Goal: Task Accomplishment & Management: Manage account settings

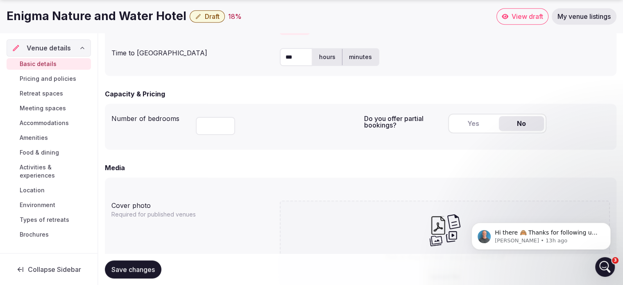
scroll to position [491, 0]
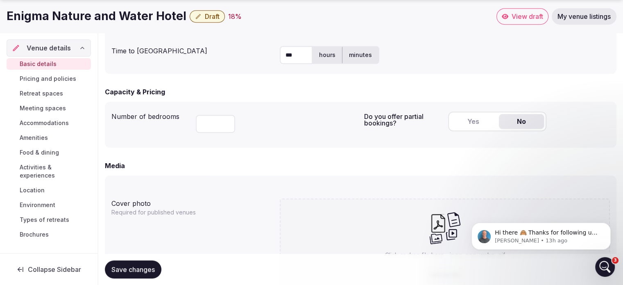
click at [567, 18] on span "My venue listings" at bounding box center [583, 16] width 53 height 8
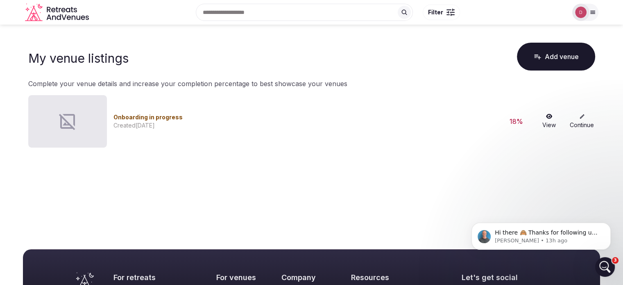
click at [581, 118] on icon at bounding box center [582, 116] width 6 height 6
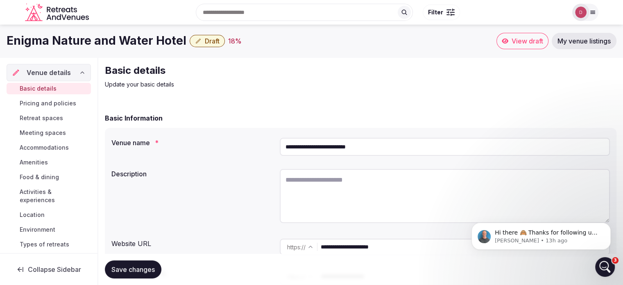
click at [333, 186] on textarea at bounding box center [445, 196] width 330 height 54
paste textarea "**********"
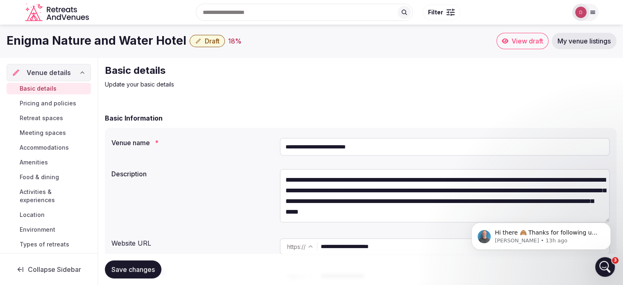
type textarea "**********"
click at [145, 267] on span "Save changes" at bounding box center [132, 269] width 43 height 8
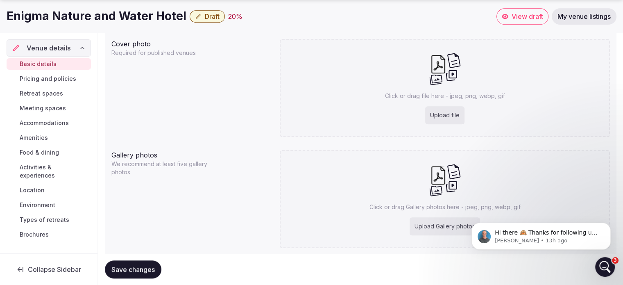
scroll to position [655, 0]
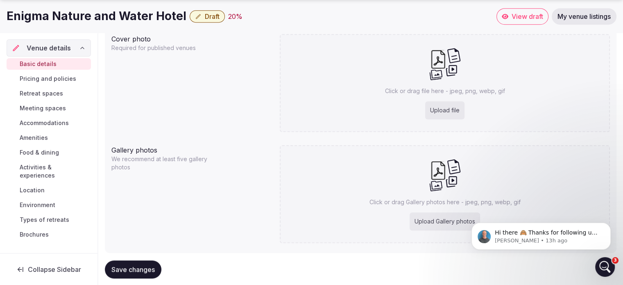
click at [450, 111] on div "Upload file" at bounding box center [444, 110] width 39 height 18
type input "**********"
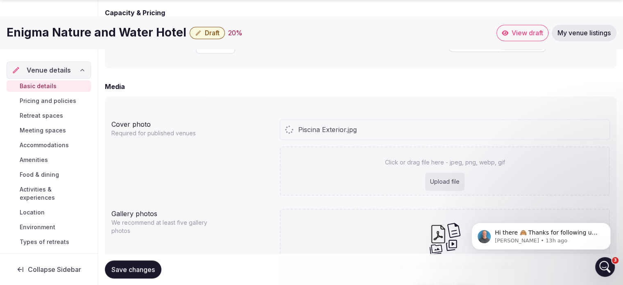
scroll to position [652, 0]
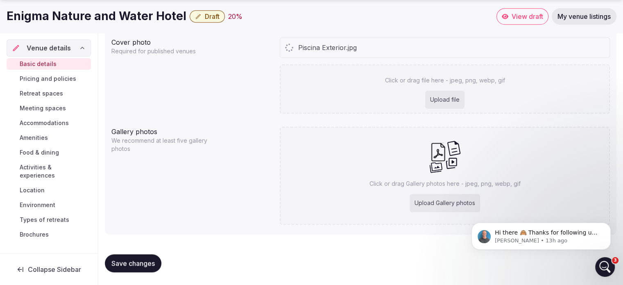
click at [447, 203] on div "Upload Gallery photos" at bounding box center [445, 203] width 70 height 18
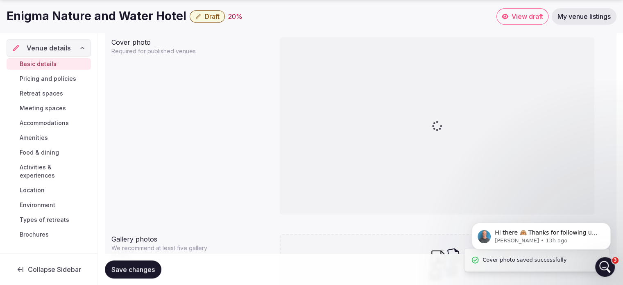
type input "**********"
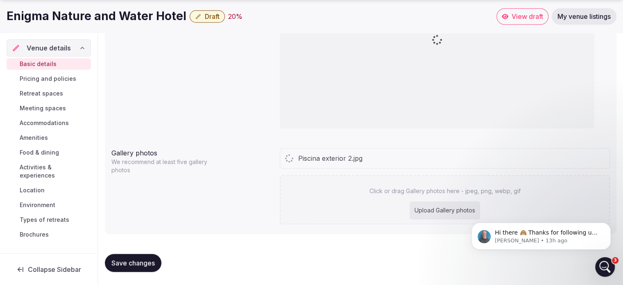
click at [451, 209] on div "Upload Gallery photos" at bounding box center [445, 210] width 70 height 18
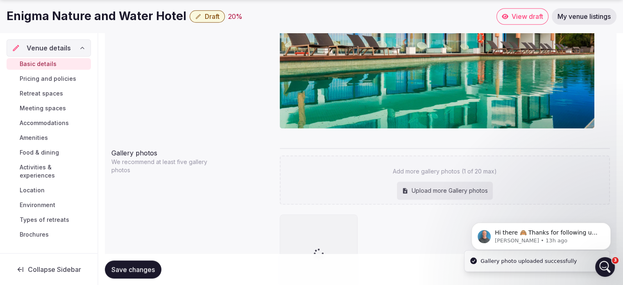
type input "**********"
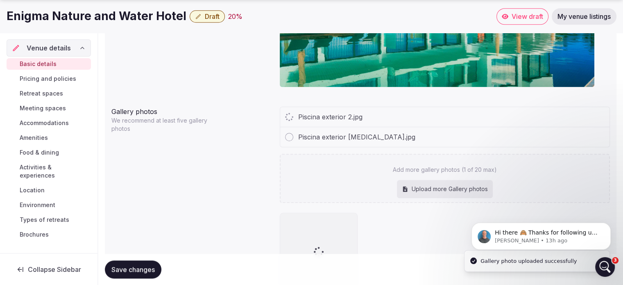
scroll to position [845, 0]
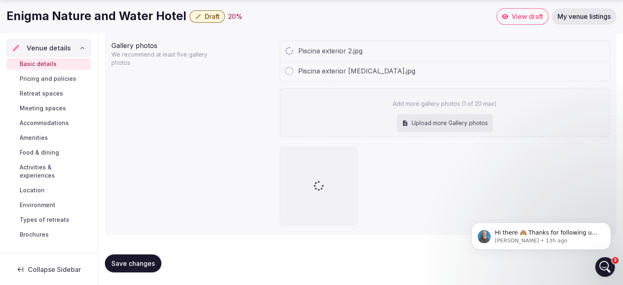
click at [436, 120] on div "Upload more Gallery photos" at bounding box center [445, 123] width 96 height 18
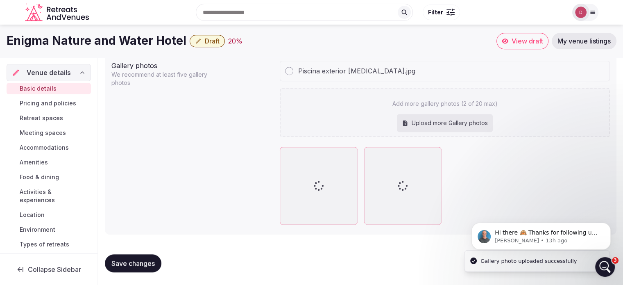
type input "**********"
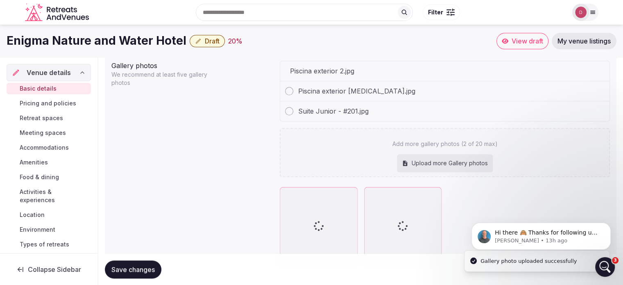
scroll to position [845, 0]
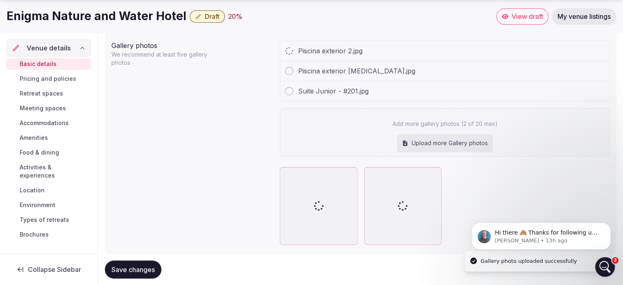
click at [437, 146] on div "Upload more Gallery photos" at bounding box center [445, 143] width 96 height 18
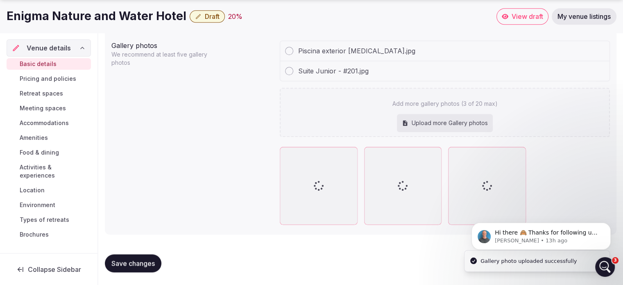
type input "**********"
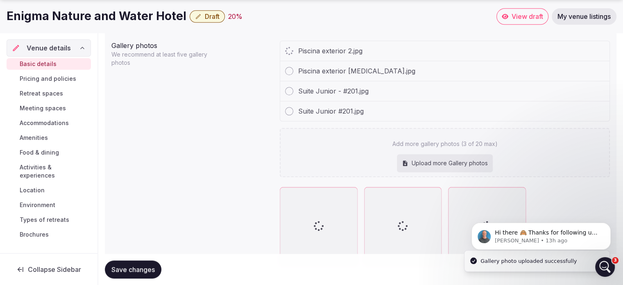
click at [454, 155] on div "Upload more Gallery photos" at bounding box center [445, 163] width 96 height 18
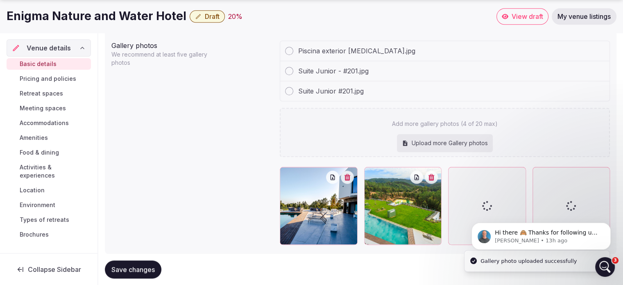
type input "**********"
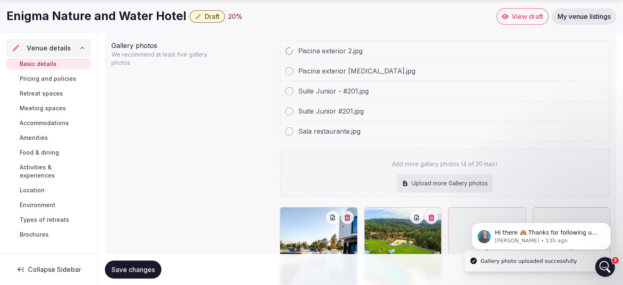
click at [421, 181] on div "Upload more Gallery photos" at bounding box center [445, 183] width 96 height 18
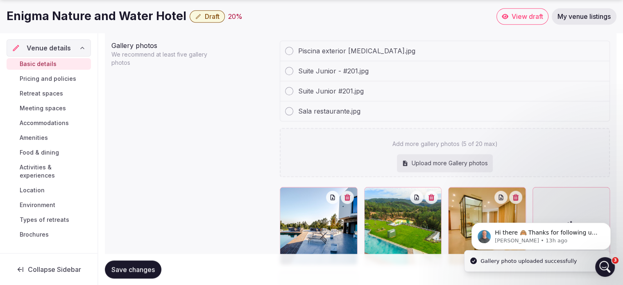
type input "**********"
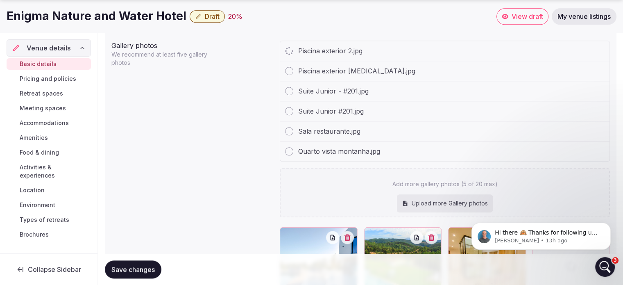
click at [434, 203] on div "Upload more Gallery photos" at bounding box center [445, 203] width 96 height 18
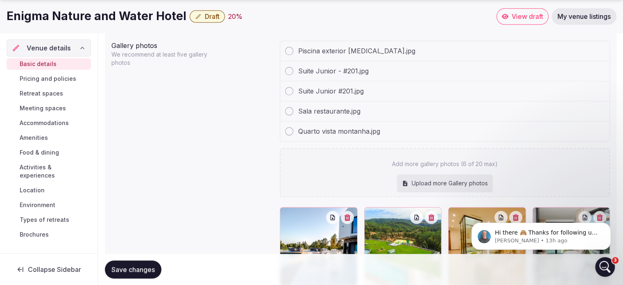
type input "**********"
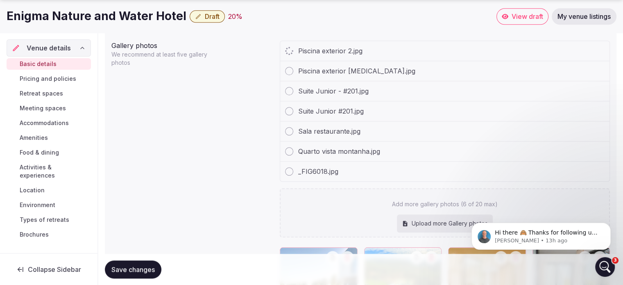
click at [447, 223] on div "Upload more Gallery photos" at bounding box center [445, 223] width 96 height 18
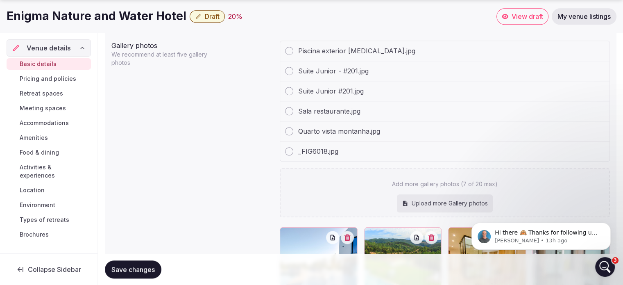
type input "**********"
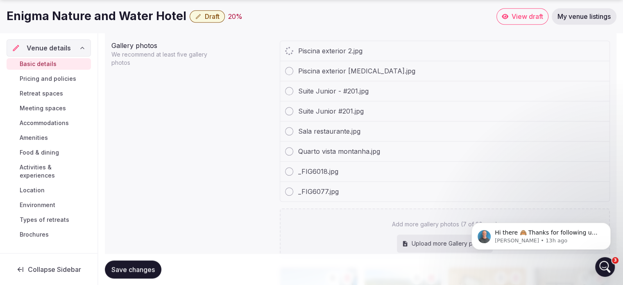
click at [421, 242] on div "Upload more Gallery photos" at bounding box center [445, 243] width 96 height 18
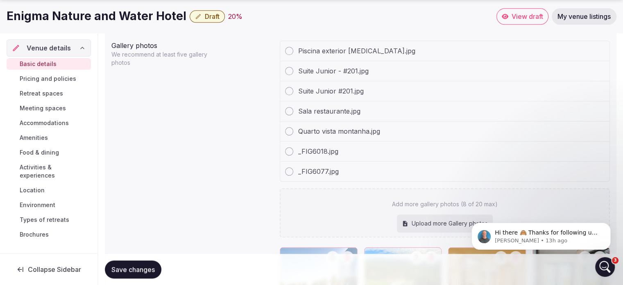
type input "**********"
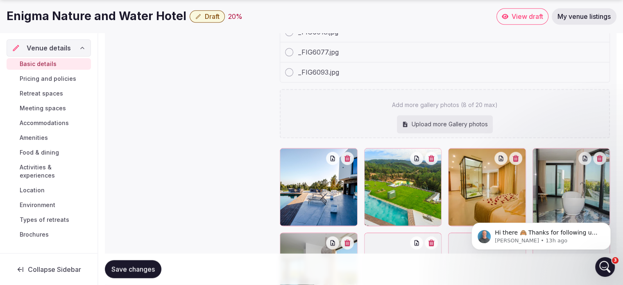
scroll to position [1009, 0]
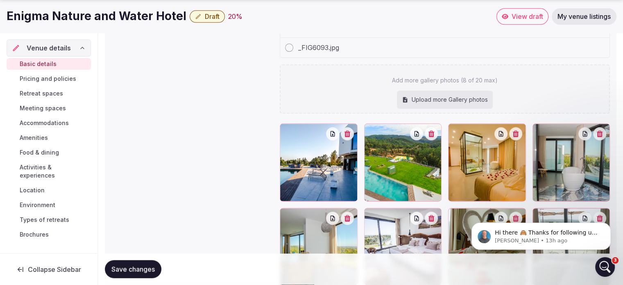
click at [428, 101] on div "Piscina exterior 2.jpg Piscina exterior [MEDICAL_DATA].jpg Suite Junior - #201.…" at bounding box center [445, 81] width 330 height 408
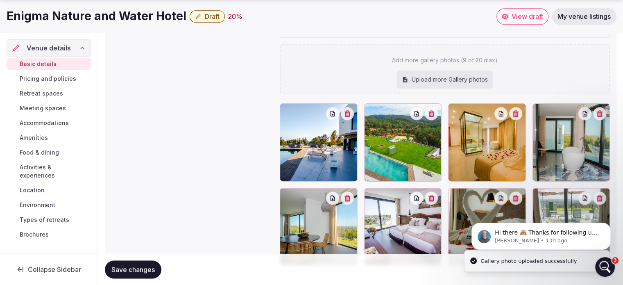
click at [426, 79] on div "Upload more Gallery photos" at bounding box center [445, 79] width 96 height 18
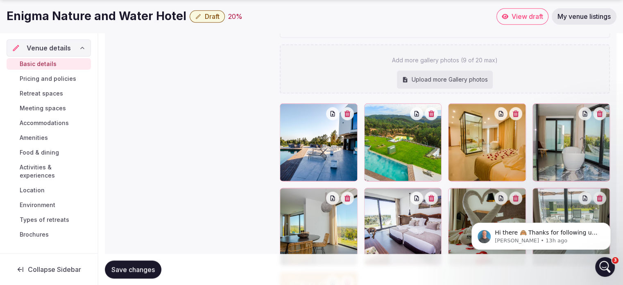
type input "**********"
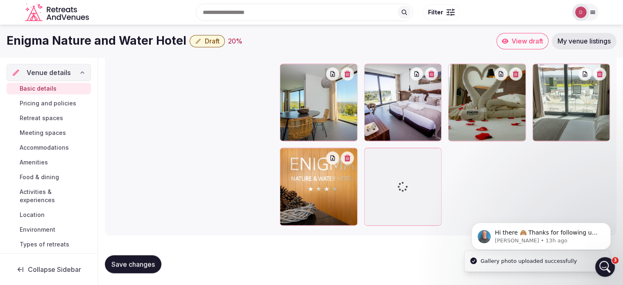
click at [154, 257] on button "Save changes" at bounding box center [133, 264] width 57 height 18
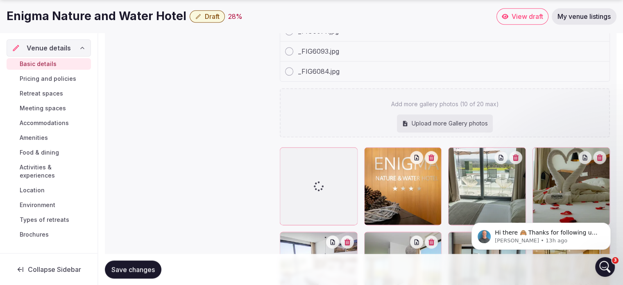
scroll to position [1153, 0]
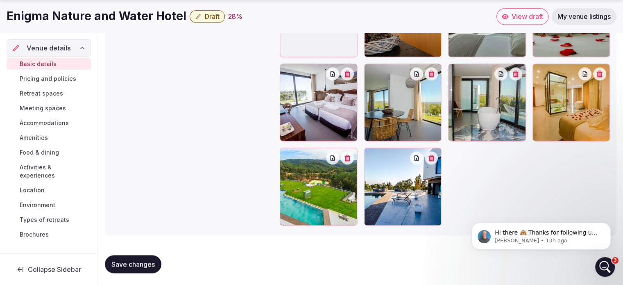
click at [144, 263] on span "Save changes" at bounding box center [132, 264] width 43 height 8
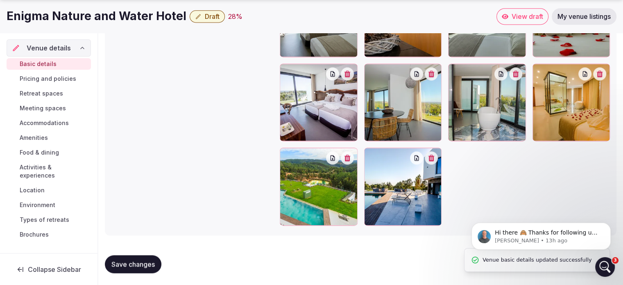
click at [142, 263] on span "Save changes" at bounding box center [132, 264] width 43 height 8
click at [581, 21] on link "My venue listings" at bounding box center [584, 16] width 65 height 16
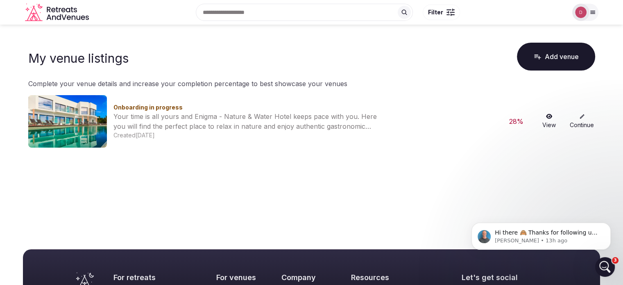
click at [585, 117] on link "Continue" at bounding box center [582, 121] width 26 height 16
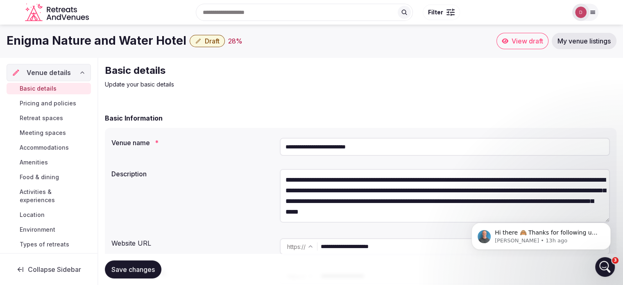
click at [57, 101] on span "Pricing and policies" at bounding box center [48, 103] width 57 height 8
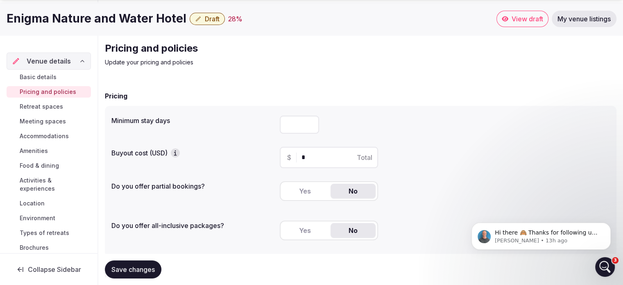
scroll to position [82, 0]
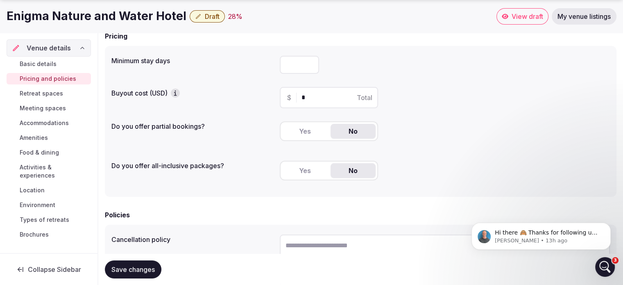
click at [61, 95] on span "Retreat spaces" at bounding box center [41, 93] width 43 height 8
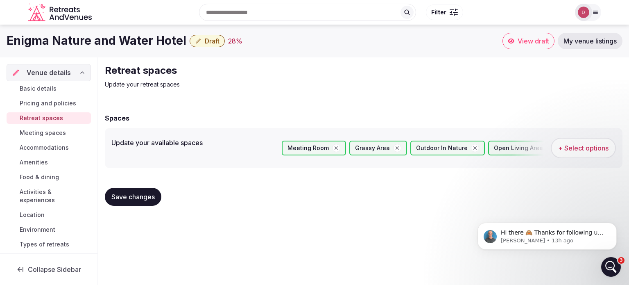
click at [46, 134] on span "Meeting spaces" at bounding box center [43, 133] width 46 height 8
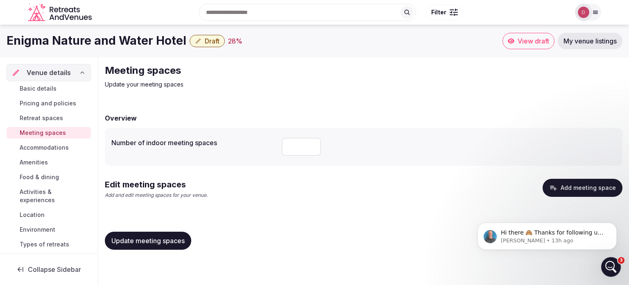
click at [161, 232] on button "Update meeting spaces" at bounding box center [148, 240] width 86 height 18
click at [47, 143] on span "Accommodations" at bounding box center [44, 147] width 49 height 8
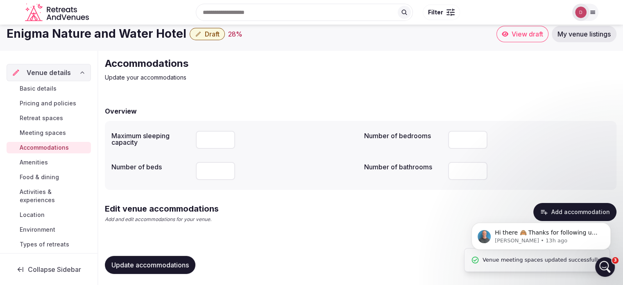
scroll to position [9, 0]
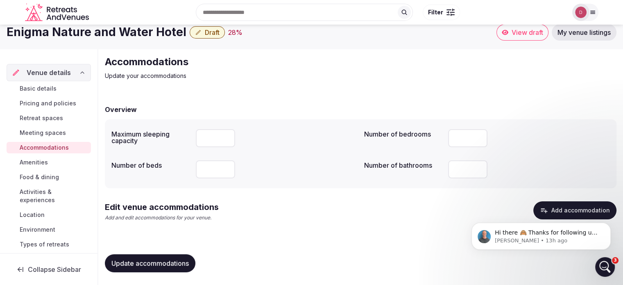
click at [225, 137] on input "*" at bounding box center [215, 138] width 39 height 18
drag, startPoint x: 215, startPoint y: 138, endPoint x: 188, endPoint y: 138, distance: 26.2
click at [188, 138] on div "Maximum sleeping capacity *" at bounding box center [234, 138] width 246 height 25
type input "*"
click at [327, 226] on div "Edit venue accommodations Add and edit accommodations for your venue. Add accom…" at bounding box center [360, 214] width 511 height 27
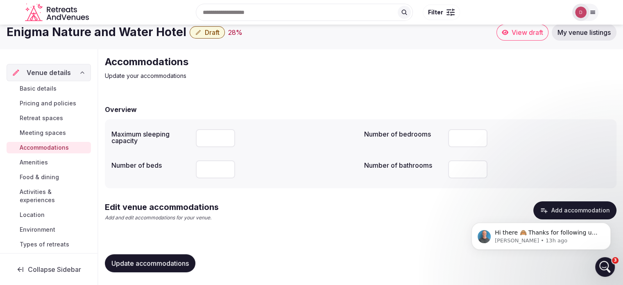
click at [194, 267] on button "Update accommodations" at bounding box center [150, 263] width 91 height 18
click at [33, 162] on span "Amenities" at bounding box center [34, 162] width 28 height 8
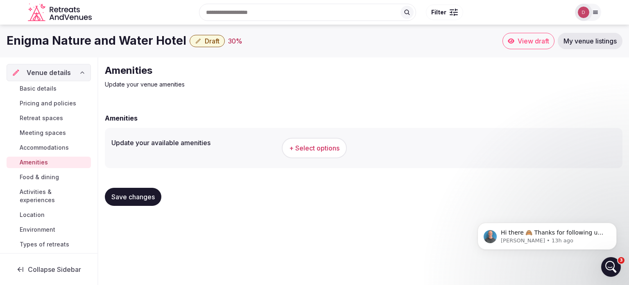
click at [41, 175] on span "Food & dining" at bounding box center [39, 177] width 39 height 8
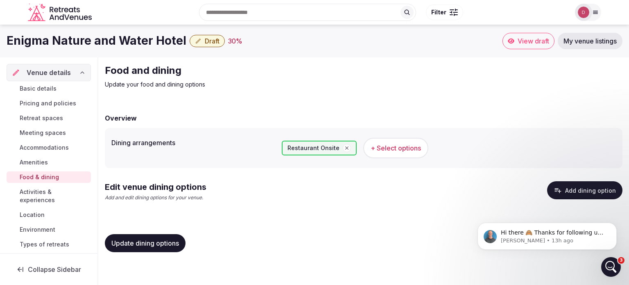
click at [42, 158] on span "Amenities" at bounding box center [34, 162] width 28 height 8
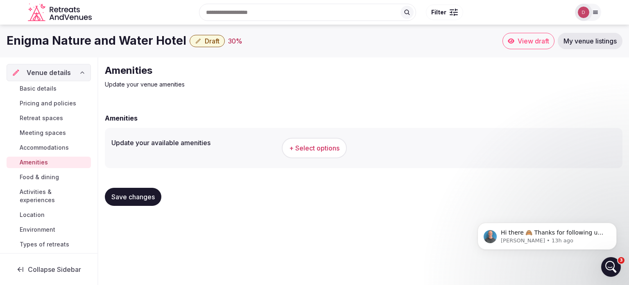
click at [42, 175] on span "Food & dining" at bounding box center [39, 177] width 39 height 8
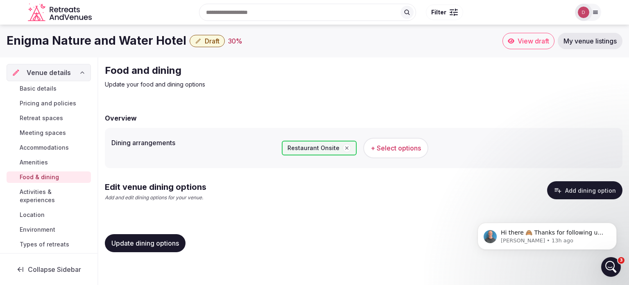
click at [42, 165] on span "Amenities" at bounding box center [34, 162] width 28 height 8
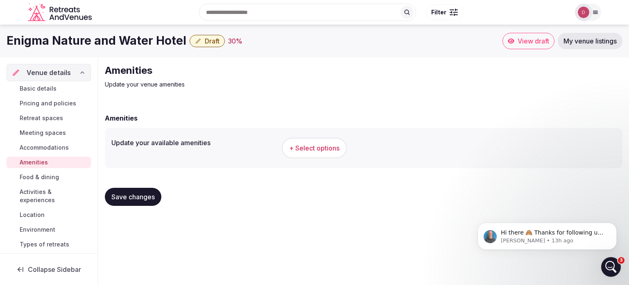
click at [312, 156] on button "+ Select options" at bounding box center [314, 148] width 65 height 20
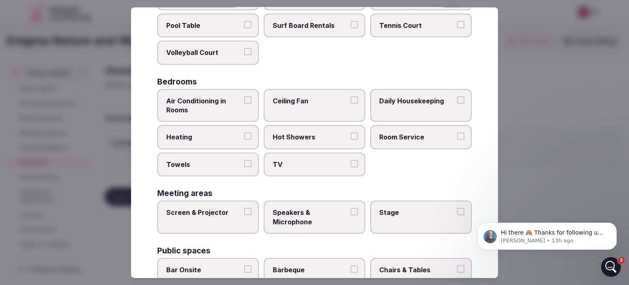
scroll to position [123, 0]
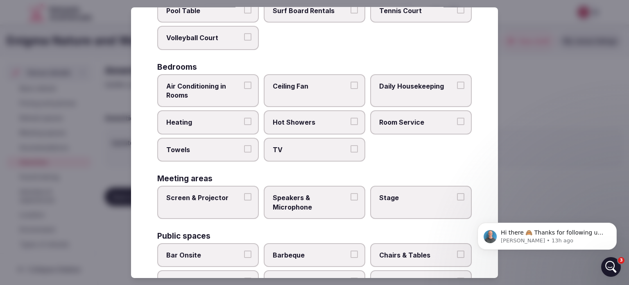
click at [223, 94] on span "Air Conditioning in Rooms" at bounding box center [203, 90] width 75 height 18
click at [244, 89] on button "Air Conditioning in Rooms" at bounding box center [247, 84] width 7 height 7
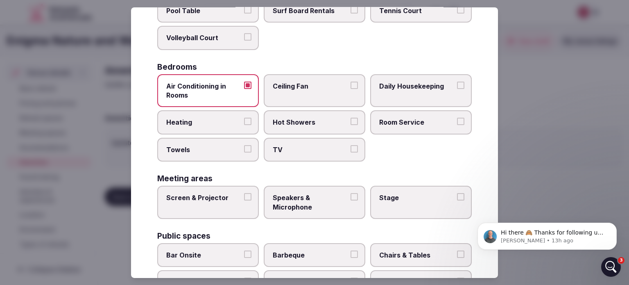
click at [233, 147] on span "Towels" at bounding box center [203, 149] width 75 height 9
click at [244, 147] on button "Towels" at bounding box center [247, 148] width 7 height 7
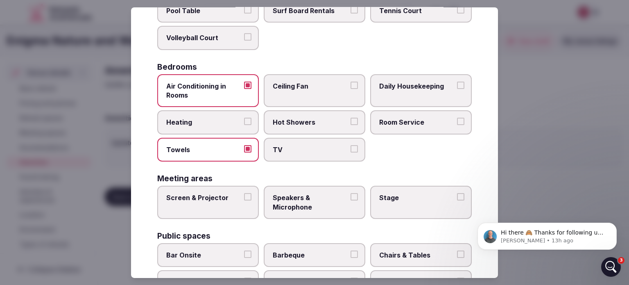
click at [308, 149] on span "TV" at bounding box center [310, 149] width 75 height 9
click at [351, 149] on button "TV" at bounding box center [354, 148] width 7 height 7
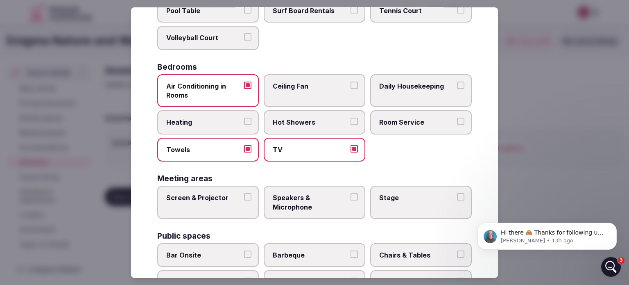
click at [398, 90] on label "Daily Housekeeping" at bounding box center [421, 90] width 102 height 33
click at [457, 89] on button "Daily Housekeeping" at bounding box center [460, 84] width 7 height 7
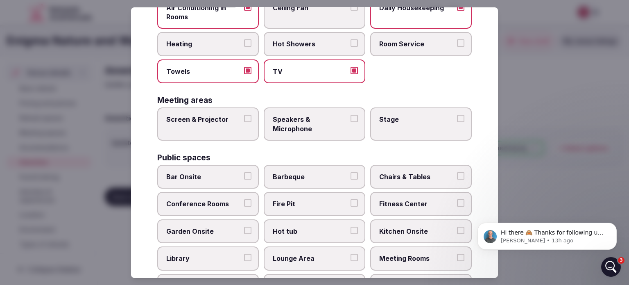
scroll to position [205, 0]
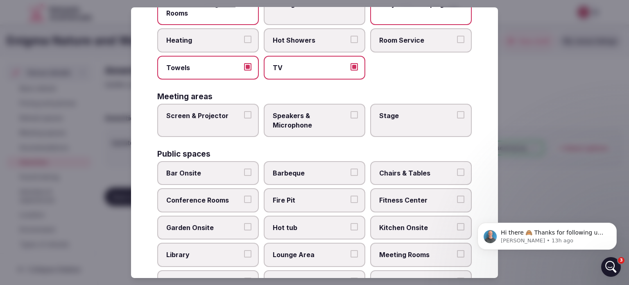
click at [203, 124] on label "Screen & Projector" at bounding box center [208, 120] width 102 height 33
click at [244, 118] on button "Screen & Projector" at bounding box center [247, 114] width 7 height 7
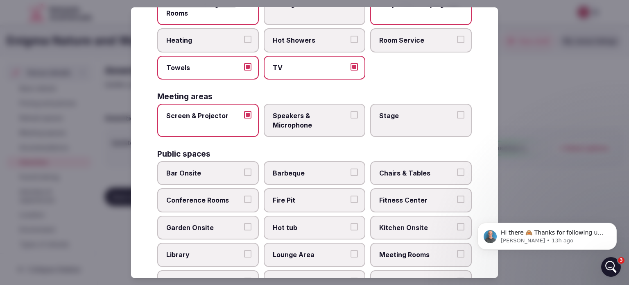
click at [280, 124] on span "Speakers & Microphone" at bounding box center [310, 120] width 75 height 18
click at [351, 118] on button "Speakers & Microphone" at bounding box center [354, 114] width 7 height 7
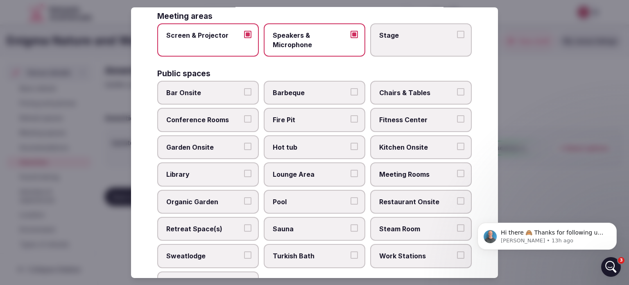
scroll to position [287, 0]
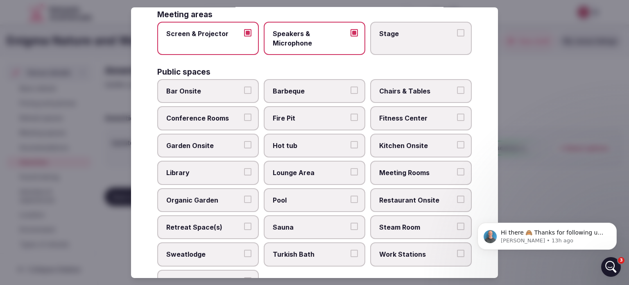
click at [192, 88] on span "Bar Onsite" at bounding box center [203, 90] width 75 height 9
click at [244, 88] on button "Bar Onsite" at bounding box center [247, 89] width 7 height 7
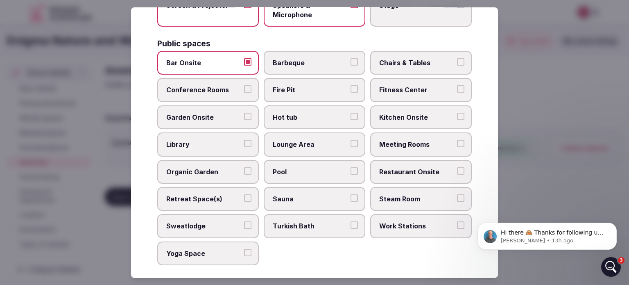
scroll to position [328, 0]
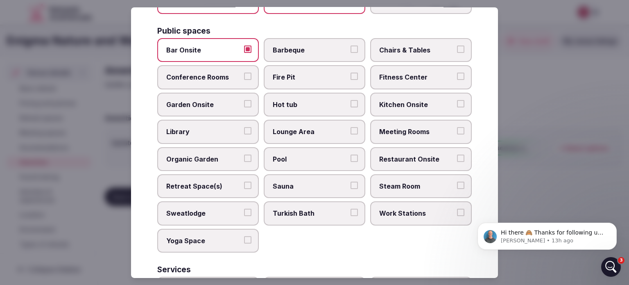
click at [222, 104] on span "Garden Onsite" at bounding box center [203, 104] width 75 height 9
click at [244, 104] on button "Garden Onsite" at bounding box center [247, 103] width 7 height 7
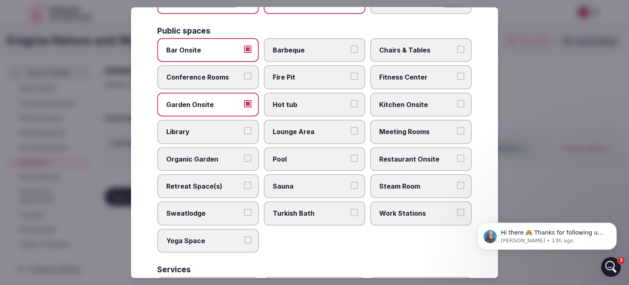
click at [395, 127] on span "Meeting Rooms" at bounding box center [416, 131] width 75 height 9
click at [457, 127] on button "Meeting Rooms" at bounding box center [460, 130] width 7 height 7
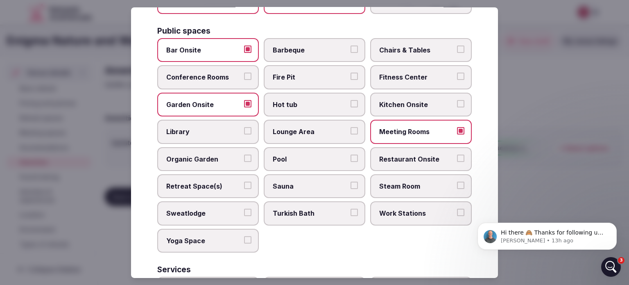
click at [319, 129] on span "Lounge Area" at bounding box center [310, 131] width 75 height 9
click at [351, 129] on button "Lounge Area" at bounding box center [354, 130] width 7 height 7
click at [293, 157] on span "Pool" at bounding box center [310, 158] width 75 height 9
click at [351, 157] on button "Pool" at bounding box center [354, 157] width 7 height 7
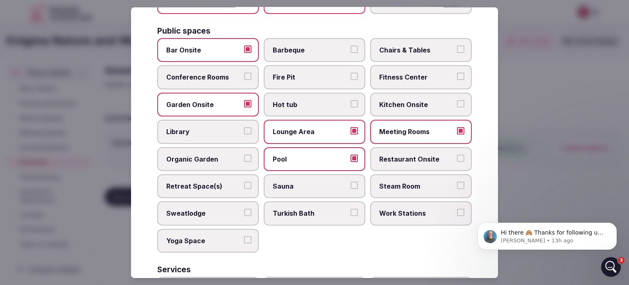
click at [409, 161] on label "Restaurant Onsite" at bounding box center [421, 159] width 102 height 24
click at [410, 158] on span "Restaurant Onsite" at bounding box center [416, 158] width 75 height 9
click at [457, 158] on button "Restaurant Onsite" at bounding box center [460, 157] width 7 height 7
click at [331, 181] on span "Sauna" at bounding box center [310, 185] width 75 height 9
click at [351, 181] on button "Sauna" at bounding box center [354, 184] width 7 height 7
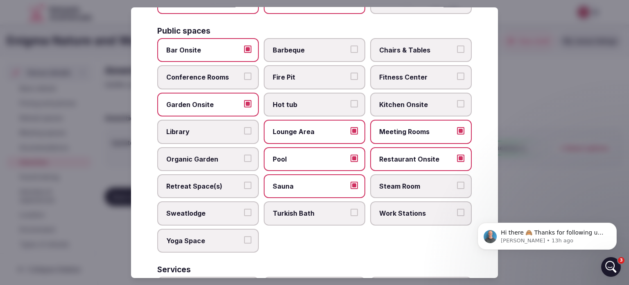
click at [323, 208] on span "Turkish Bath" at bounding box center [310, 212] width 75 height 9
click at [351, 208] on button "Turkish Bath" at bounding box center [354, 211] width 7 height 7
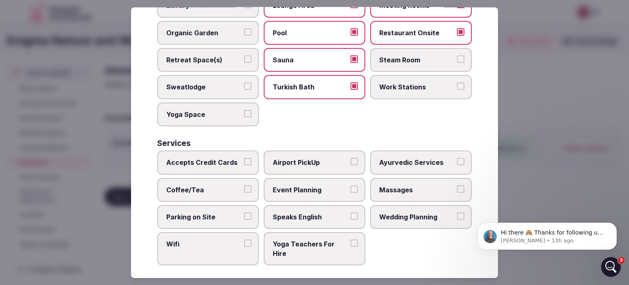
scroll to position [454, 0]
click at [201, 158] on span "Accepts Credit Cards" at bounding box center [203, 161] width 75 height 9
click at [244, 158] on button "Accepts Credit Cards" at bounding box center [247, 160] width 7 height 7
click at [199, 184] on span "Coffee/Tea" at bounding box center [203, 188] width 75 height 9
click at [244, 184] on button "Coffee/Tea" at bounding box center [247, 187] width 7 height 7
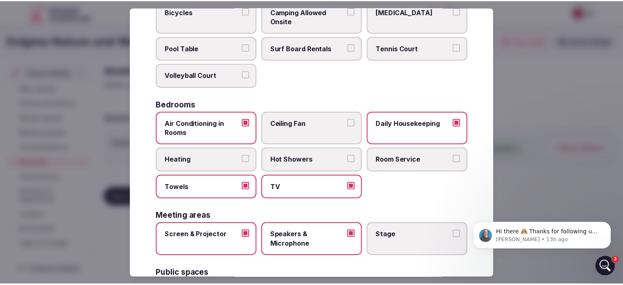
scroll to position [0, 0]
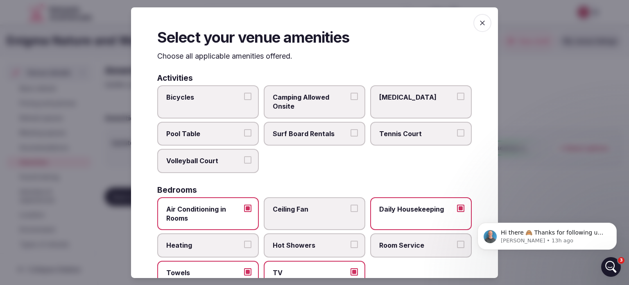
click at [478, 25] on icon "button" at bounding box center [482, 22] width 8 height 8
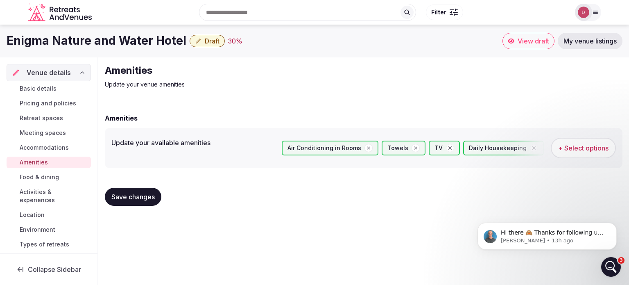
click at [129, 197] on span "Save changes" at bounding box center [132, 196] width 43 height 8
click at [39, 173] on span "Food & dining" at bounding box center [39, 177] width 39 height 8
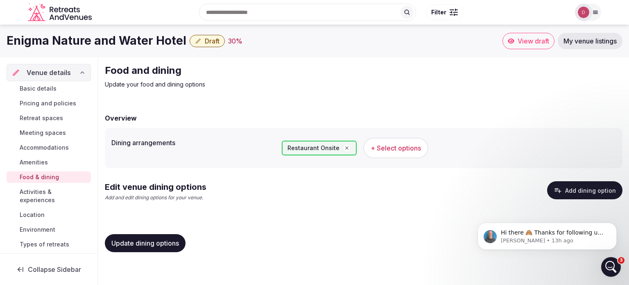
click at [380, 150] on span "+ Select options" at bounding box center [396, 147] width 50 height 9
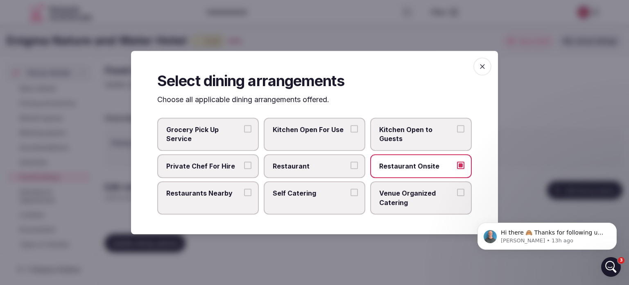
click at [392, 224] on div "Select dining arrangements Choose all applicable dining arrangements offered. G…" at bounding box center [314, 142] width 367 height 183
click at [480, 72] on span "button" at bounding box center [482, 66] width 18 height 18
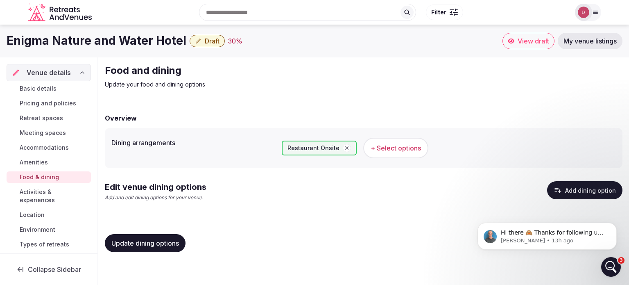
click at [45, 192] on span "Activities & experiences" at bounding box center [54, 196] width 68 height 16
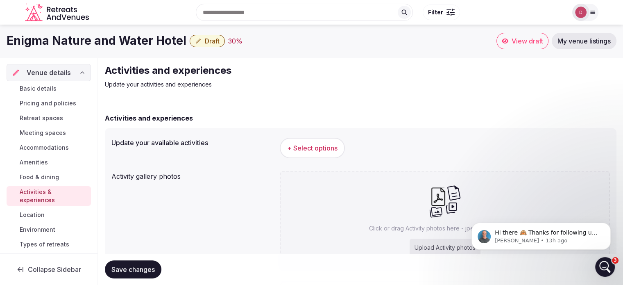
click at [321, 149] on span "+ Select options" at bounding box center [312, 147] width 50 height 9
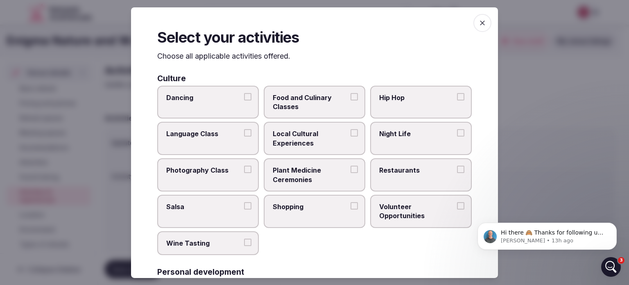
click at [519, 160] on div at bounding box center [314, 142] width 629 height 285
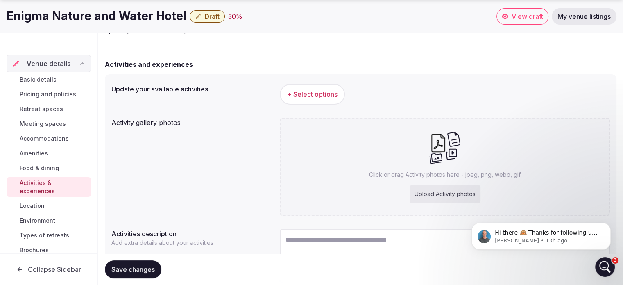
scroll to position [114, 0]
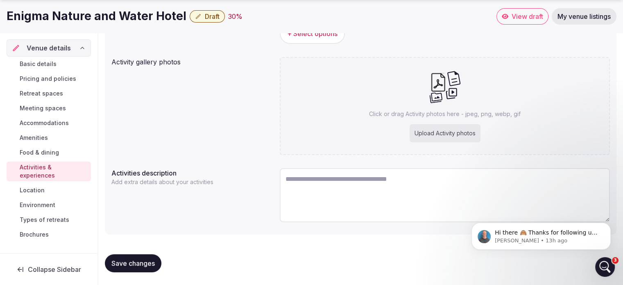
click at [33, 186] on span "Location" at bounding box center [32, 190] width 25 height 8
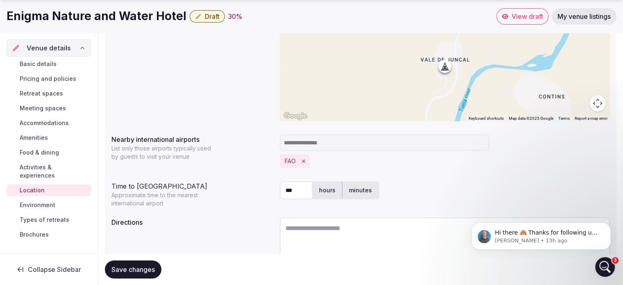
scroll to position [164, 0]
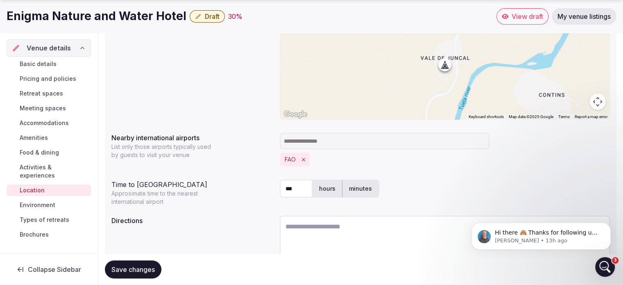
click at [45, 201] on span "Environment" at bounding box center [38, 205] width 36 height 8
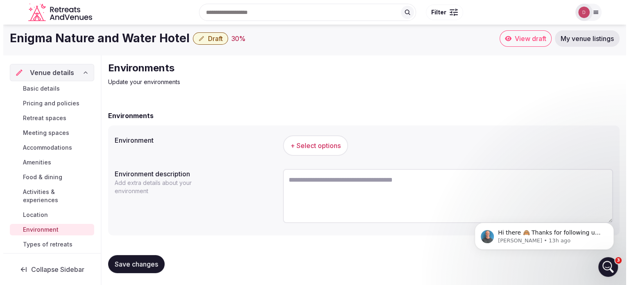
scroll to position [3, 0]
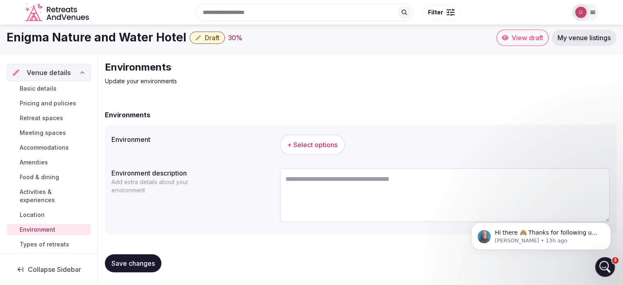
click at [294, 152] on button "+ Select options" at bounding box center [312, 144] width 65 height 20
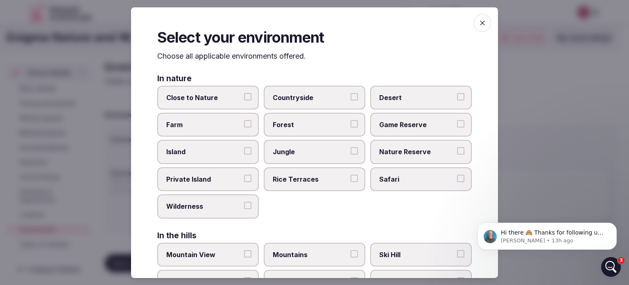
click at [221, 97] on span "Close to Nature" at bounding box center [203, 97] width 75 height 9
click at [244, 97] on button "Close to Nature" at bounding box center [247, 96] width 7 height 7
click at [335, 98] on span "Countryside" at bounding box center [310, 97] width 75 height 9
click at [351, 98] on button "Countryside" at bounding box center [354, 96] width 7 height 7
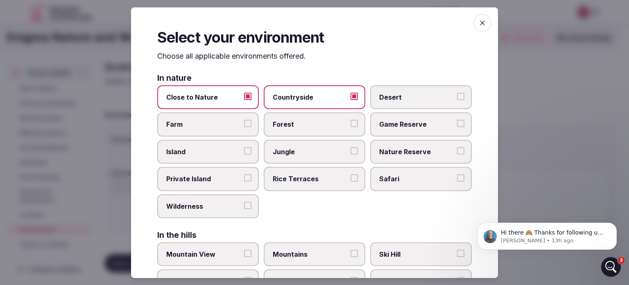
click at [322, 129] on label "Forest" at bounding box center [315, 124] width 102 height 24
click at [351, 127] on button "Forest" at bounding box center [354, 123] width 7 height 7
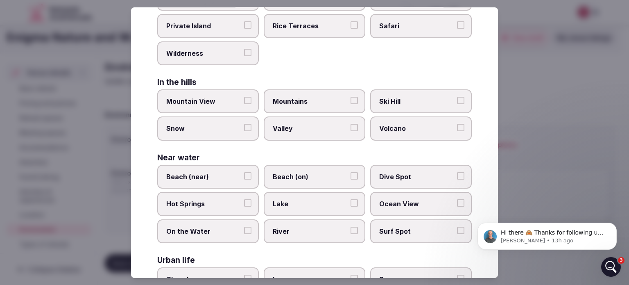
scroll to position [164, 0]
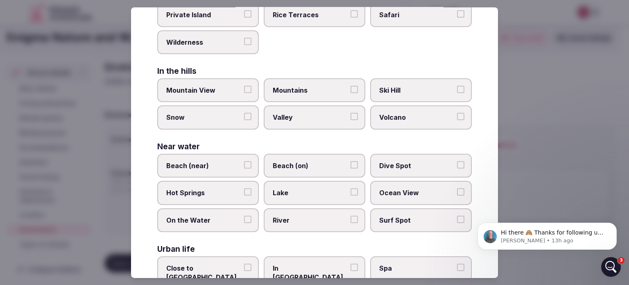
click at [244, 88] on button "Mountain View" at bounding box center [247, 89] width 7 height 7
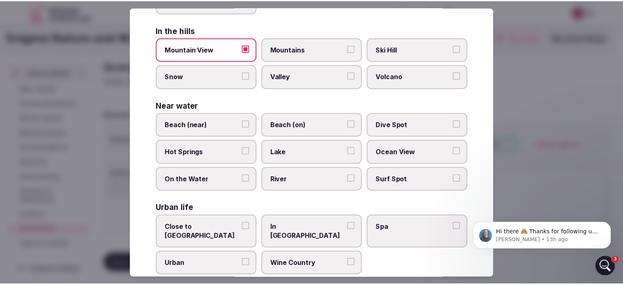
scroll to position [209, 0]
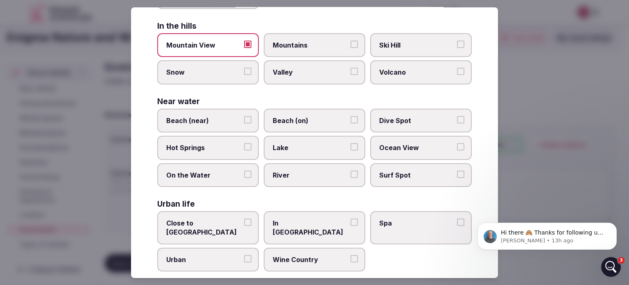
click at [225, 121] on span "Beach (near)" at bounding box center [203, 120] width 75 height 9
click at [244, 121] on button "Beach (near)" at bounding box center [247, 119] width 7 height 7
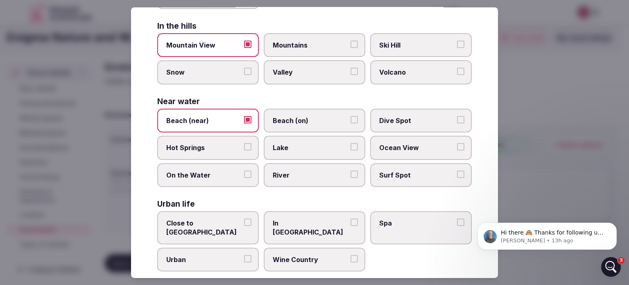
click at [342, 148] on span "Lake" at bounding box center [310, 147] width 75 height 9
click at [351, 148] on button "Lake" at bounding box center [354, 146] width 7 height 7
click at [336, 145] on span "Lake" at bounding box center [310, 147] width 75 height 9
click at [351, 145] on button "Lake" at bounding box center [354, 146] width 7 height 7
click at [586, 164] on div at bounding box center [314, 142] width 629 height 285
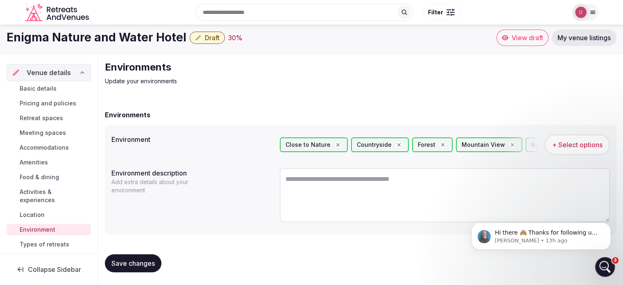
click at [144, 259] on span "Save changes" at bounding box center [132, 263] width 43 height 8
click at [26, 244] on span "Types of retreats" at bounding box center [45, 244] width 50 height 8
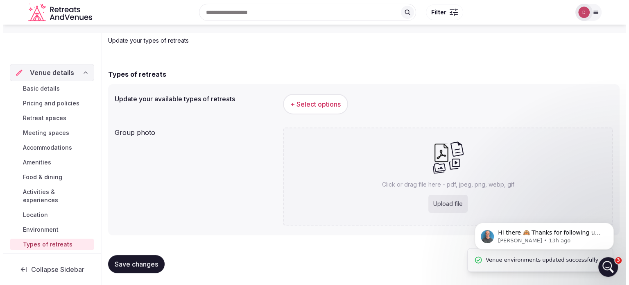
scroll to position [45, 0]
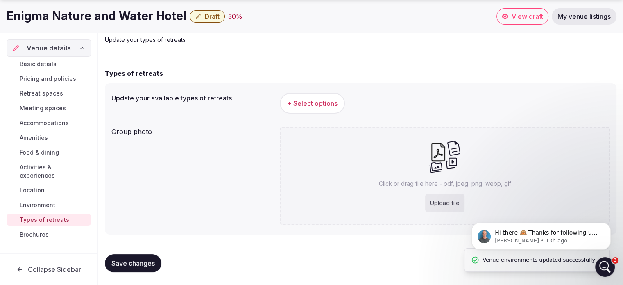
click at [296, 101] on span "+ Select options" at bounding box center [312, 103] width 50 height 9
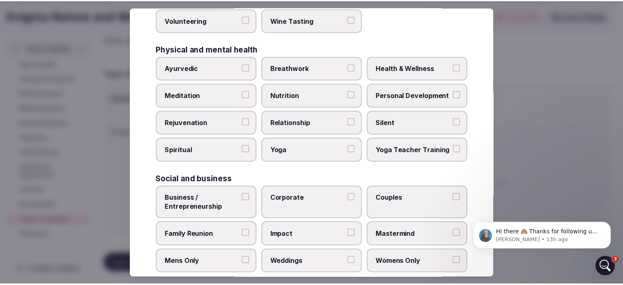
scroll to position [346, 0]
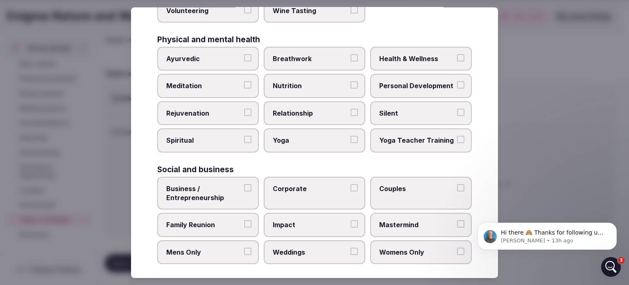
click at [536, 181] on div at bounding box center [314, 142] width 629 height 285
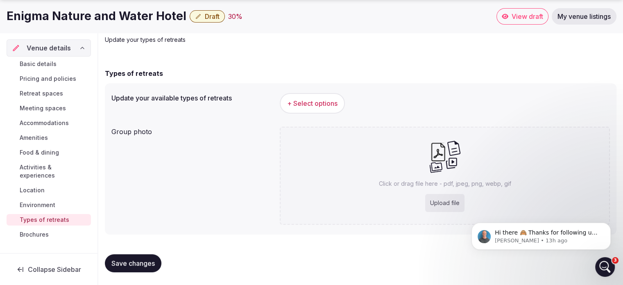
click at [45, 230] on span "Brochures" at bounding box center [34, 234] width 29 height 8
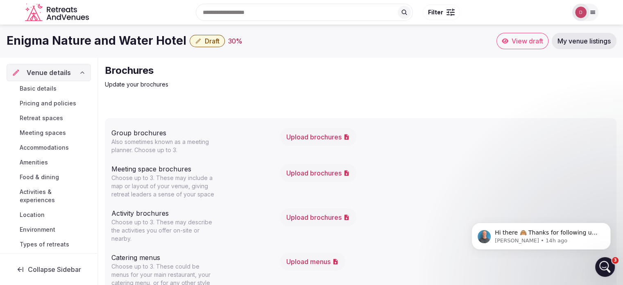
click at [301, 138] on button "Upload brochures" at bounding box center [318, 137] width 77 height 18
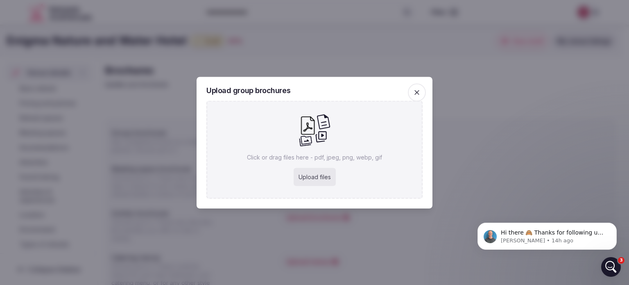
click at [419, 88] on icon "button" at bounding box center [417, 92] width 8 height 8
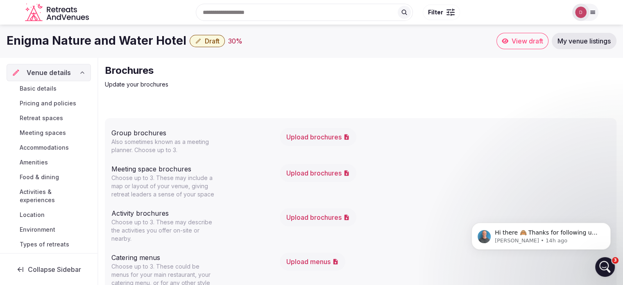
click at [164, 150] on p "Also sometimes known as a meeting planner. Choose up to 3." at bounding box center [163, 146] width 105 height 16
